Goal: Navigation & Orientation: Find specific page/section

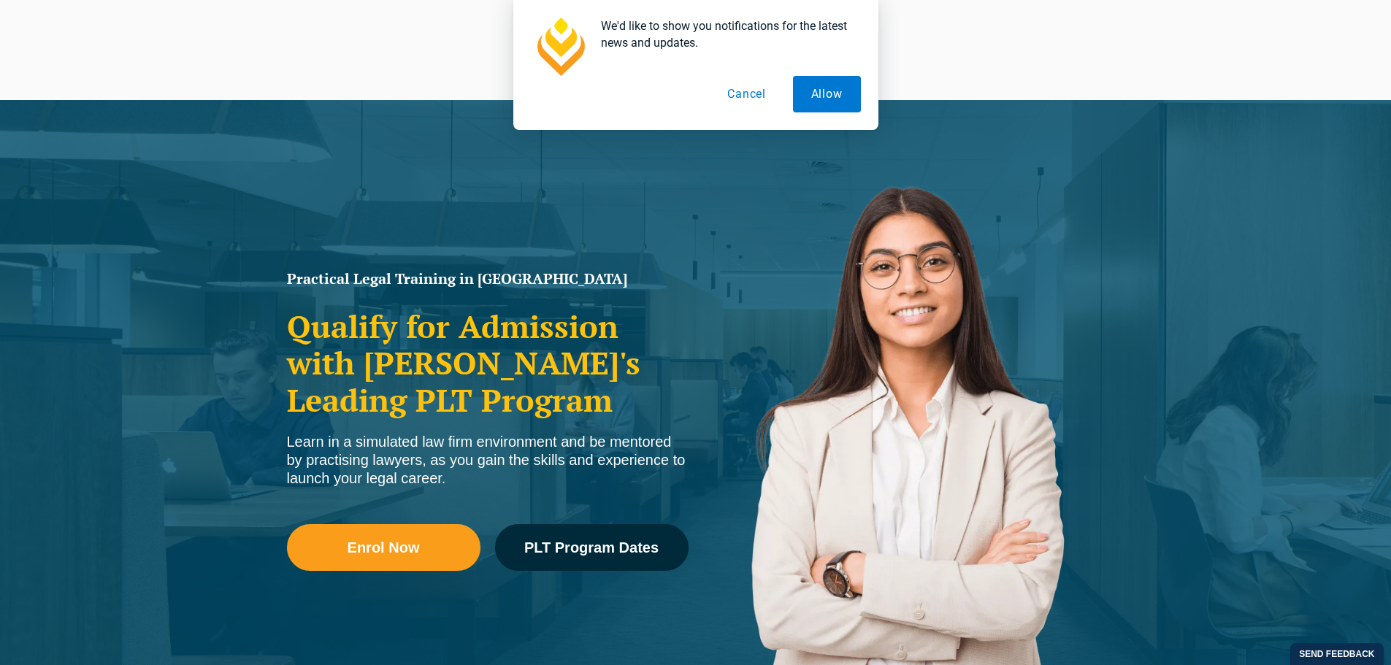
click at [746, 107] on button "Cancel" at bounding box center [746, 94] width 75 height 37
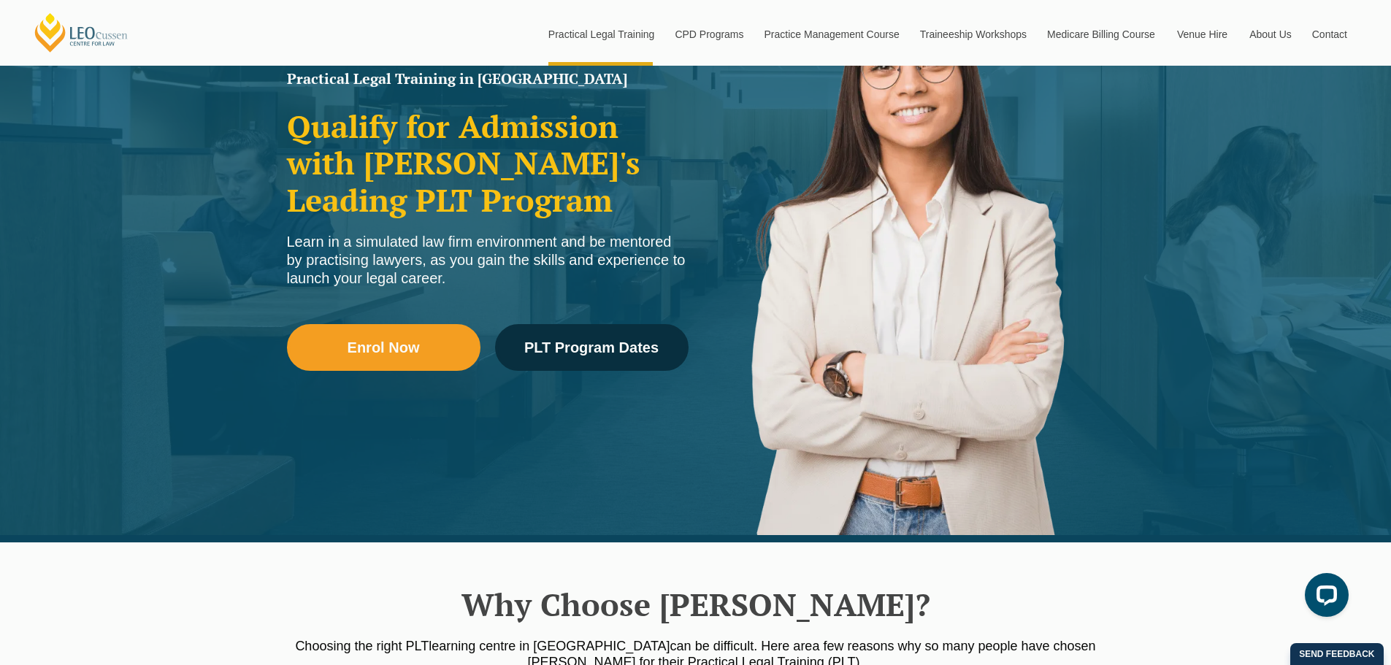
scroll to position [73, 0]
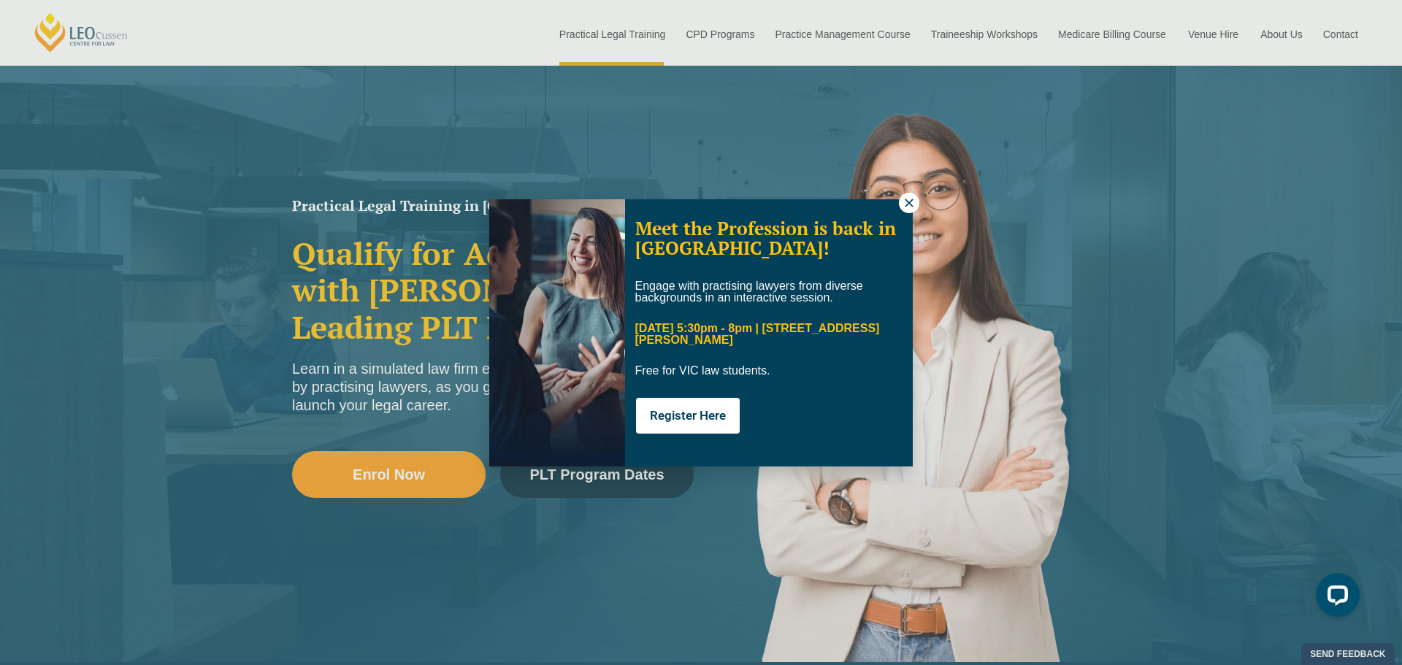
click at [912, 196] on div "Meet the Profession is back in [GEOGRAPHIC_DATA]! Engage with practising lawyer…" at bounding box center [701, 332] width 1402 height 665
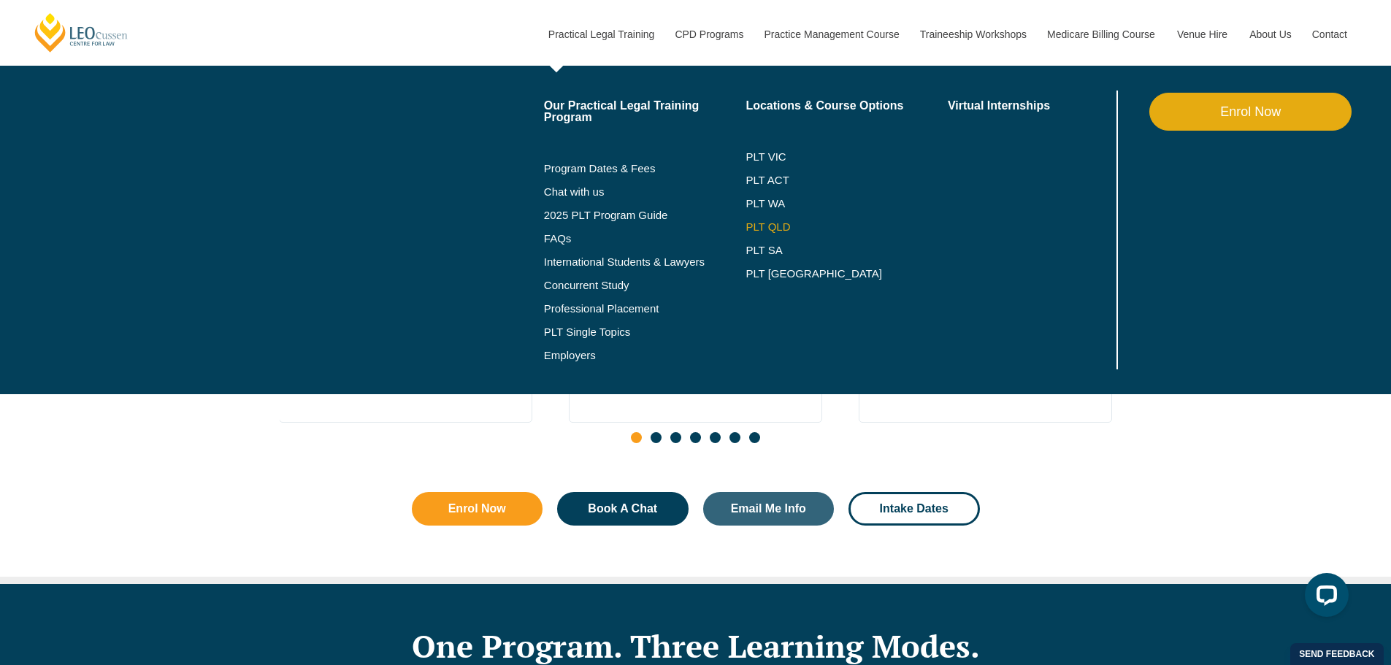
scroll to position [803, 0]
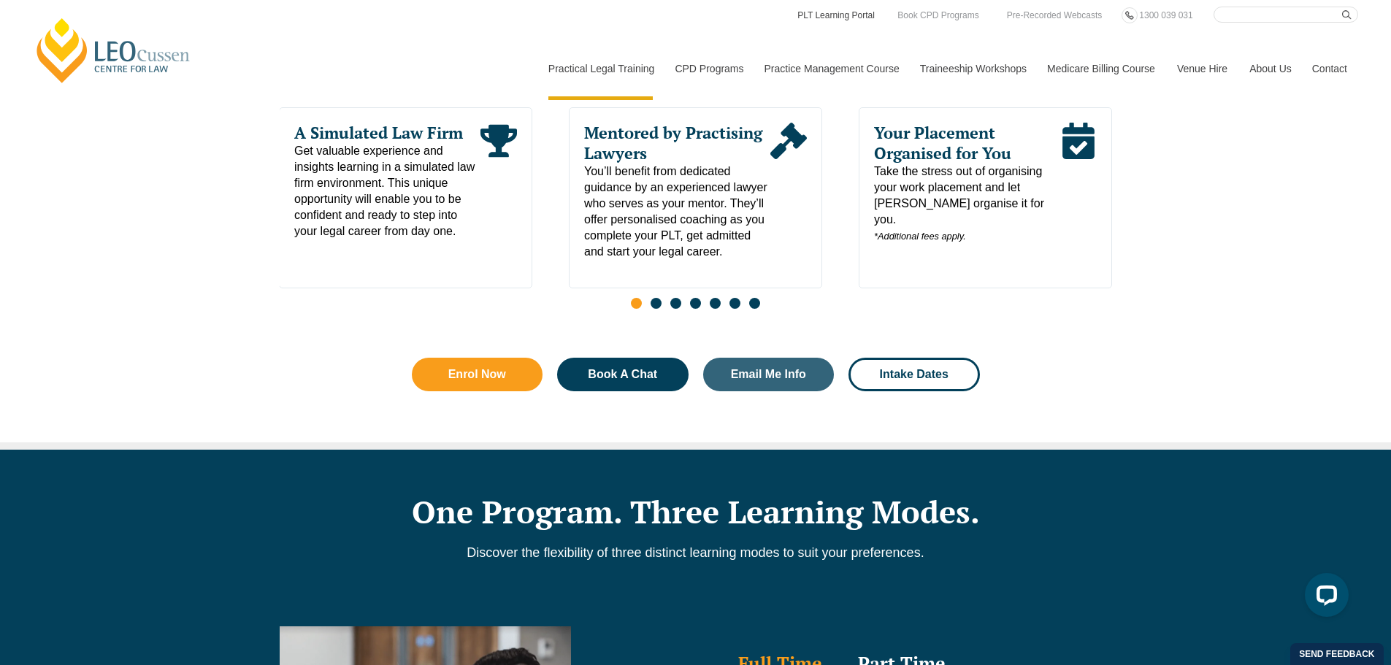
click at [845, 15] on link "PLT Learning Portal" at bounding box center [836, 15] width 80 height 16
